Goal: Task Accomplishment & Management: Manage account settings

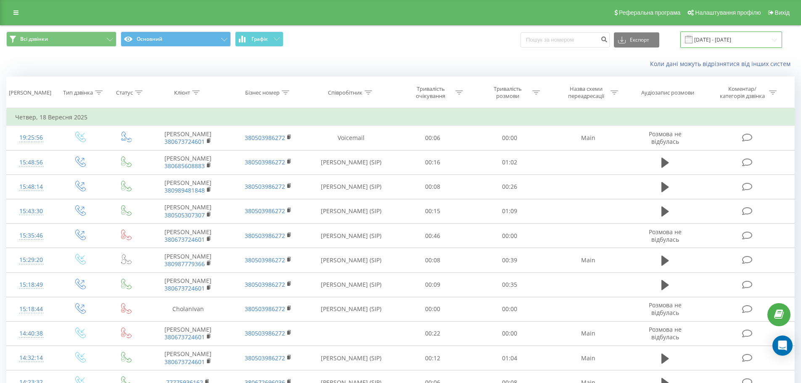
click at [776, 39] on input "20.08.2025 - 18.09.2025" at bounding box center [731, 40] width 102 height 16
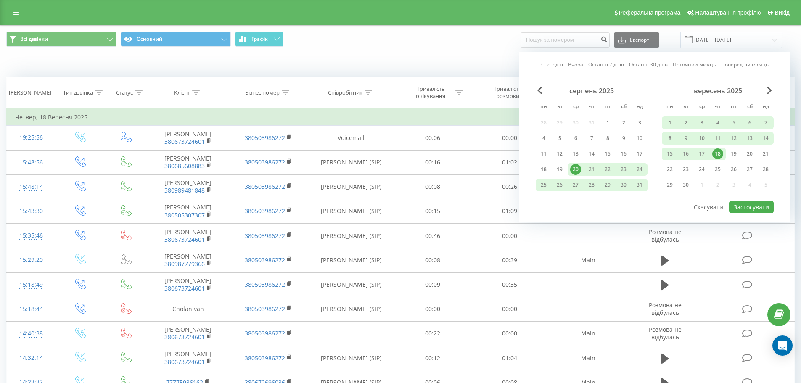
click at [653, 62] on link "Останні 30 днів" at bounding box center [648, 65] width 39 height 8
click at [753, 206] on button "Застосувати" at bounding box center [751, 207] width 45 height 12
type input "24.08.2025 - 22.09.2025"
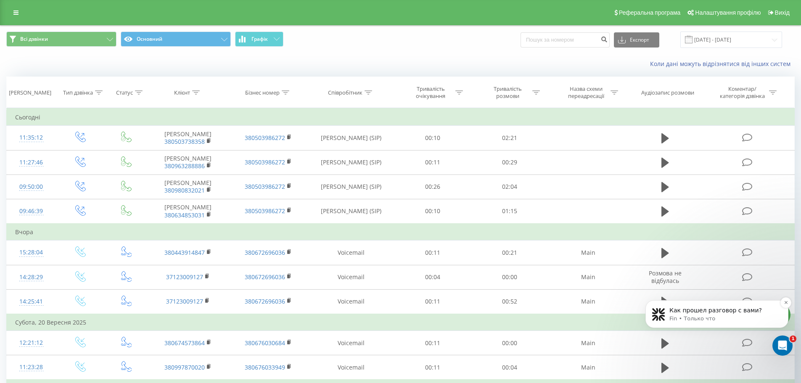
click at [713, 318] on p "Fin • Только что" at bounding box center [723, 319] width 108 height 8
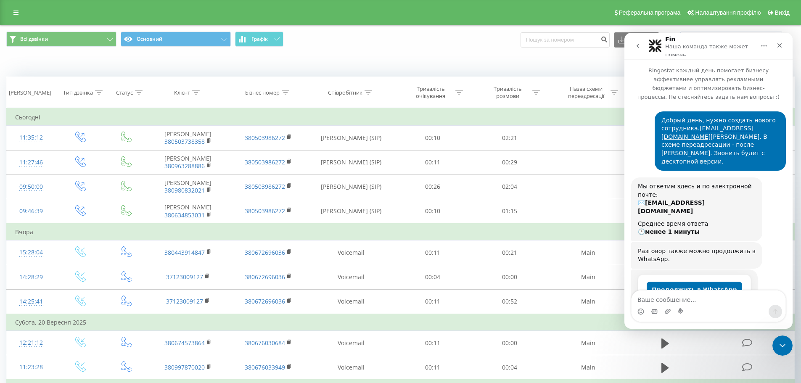
scroll to position [1, 0]
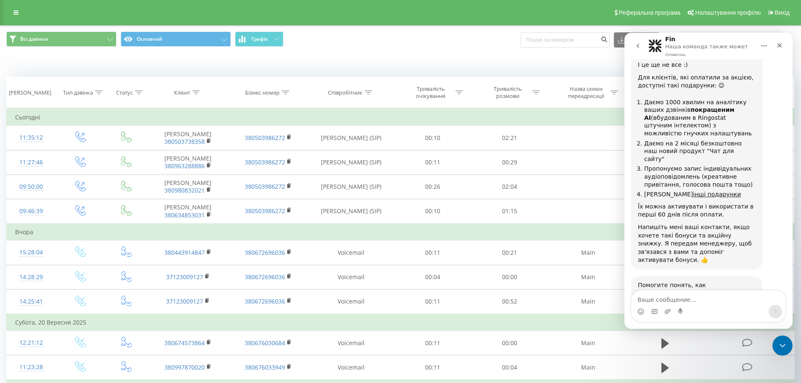
click at [730, 327] on span "Великолепно" at bounding box center [729, 334] width 15 height 15
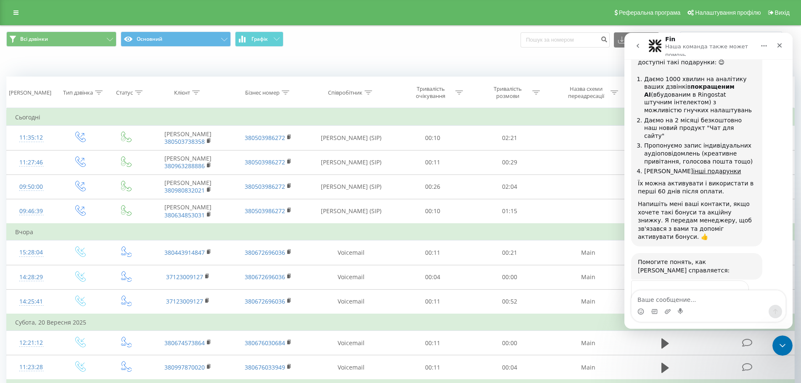
click at [638, 46] on icon "go back" at bounding box center [637, 45] width 7 height 7
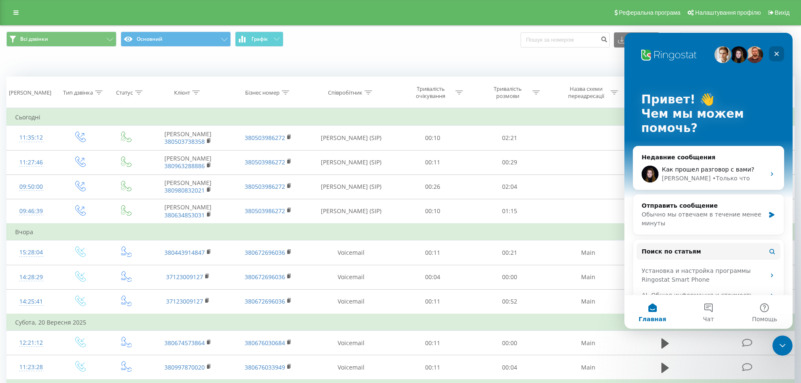
click at [778, 51] on div "Закрыть" at bounding box center [776, 53] width 15 height 15
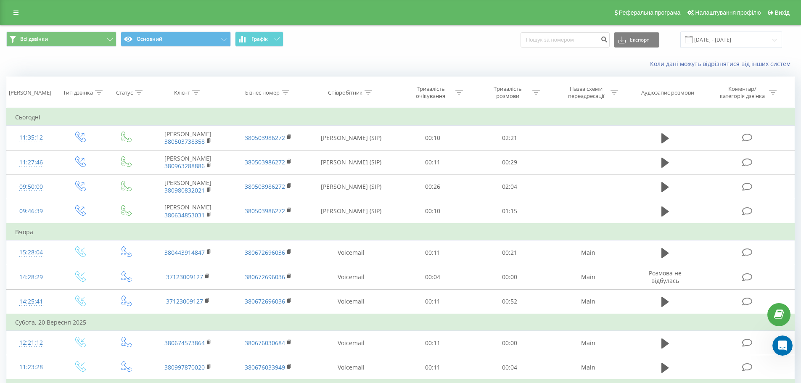
click at [352, 40] on span "Всі дзвінки Основний Графік" at bounding box center [200, 40] width 388 height 16
click at [13, 14] on link at bounding box center [15, 13] width 15 height 12
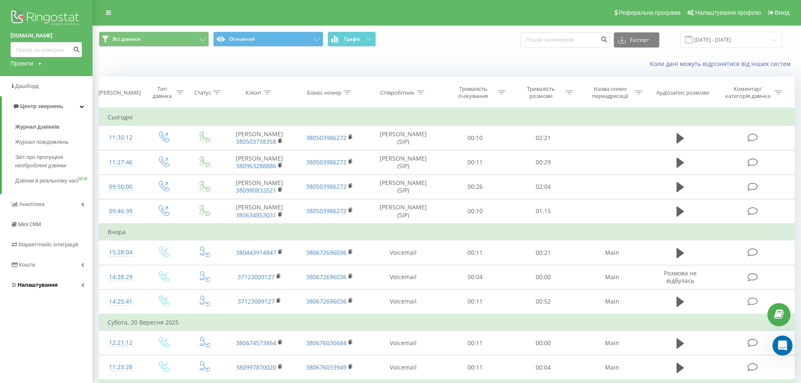
click at [38, 288] on span "Налаштування" at bounding box center [38, 285] width 40 height 6
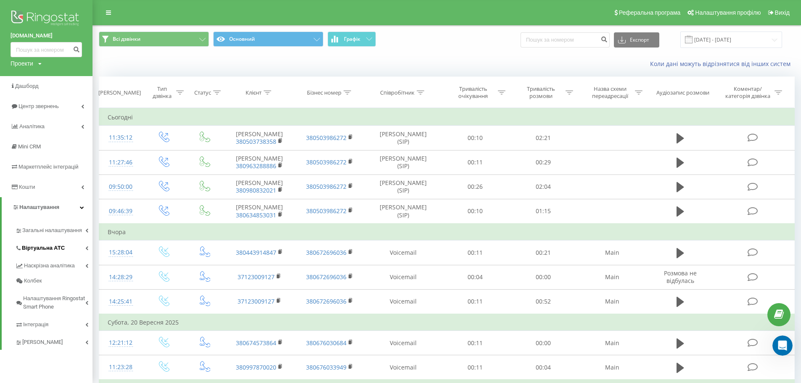
click at [40, 248] on span "Віртуальна АТС" at bounding box center [43, 248] width 43 height 8
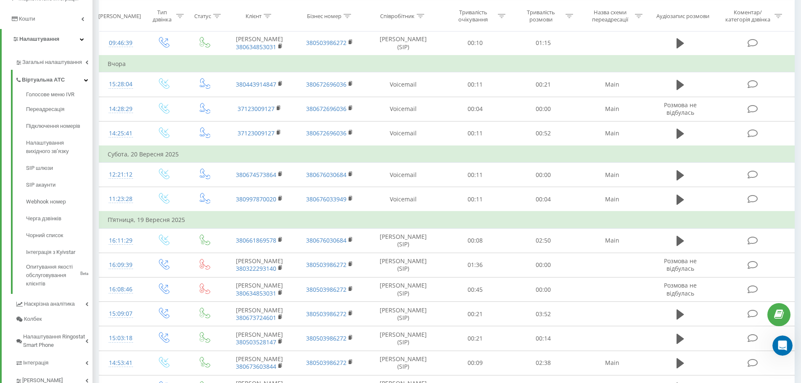
scroll to position [84, 0]
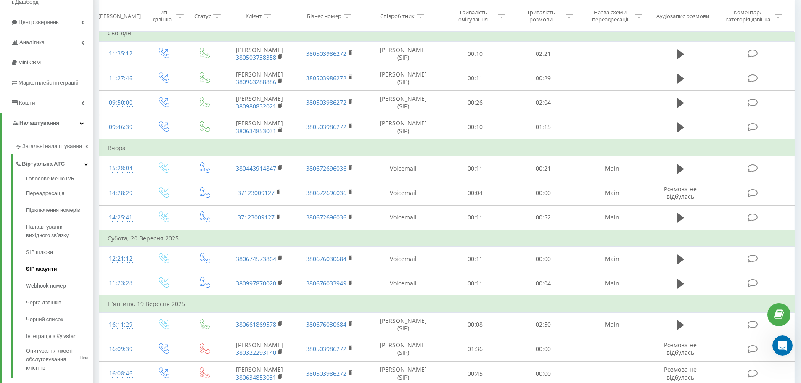
click at [42, 269] on span "SIP акаунти" at bounding box center [41, 269] width 31 height 8
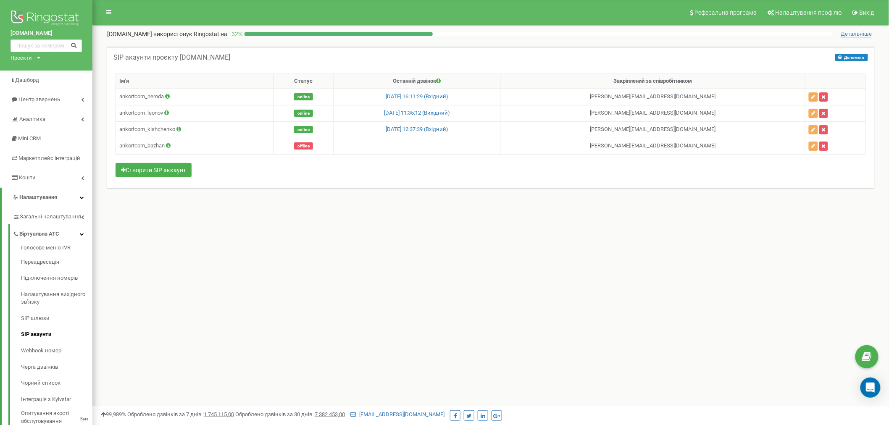
click at [412, 229] on div "Реферальна програма Налаштування профілю Вихід [DOMAIN_NAME] використовує Ringo…" at bounding box center [490, 252] width 797 height 504
click at [300, 259] on div "Реферальна програма Налаштування профілю Вихід [DOMAIN_NAME] використовує Ringo…" at bounding box center [490, 252] width 797 height 504
click at [479, 269] on div "Реферальна програма Налаштування профілю Вихід [DOMAIN_NAME] використовує Ringo…" at bounding box center [490, 252] width 797 height 504
